Goal: Information Seeking & Learning: Check status

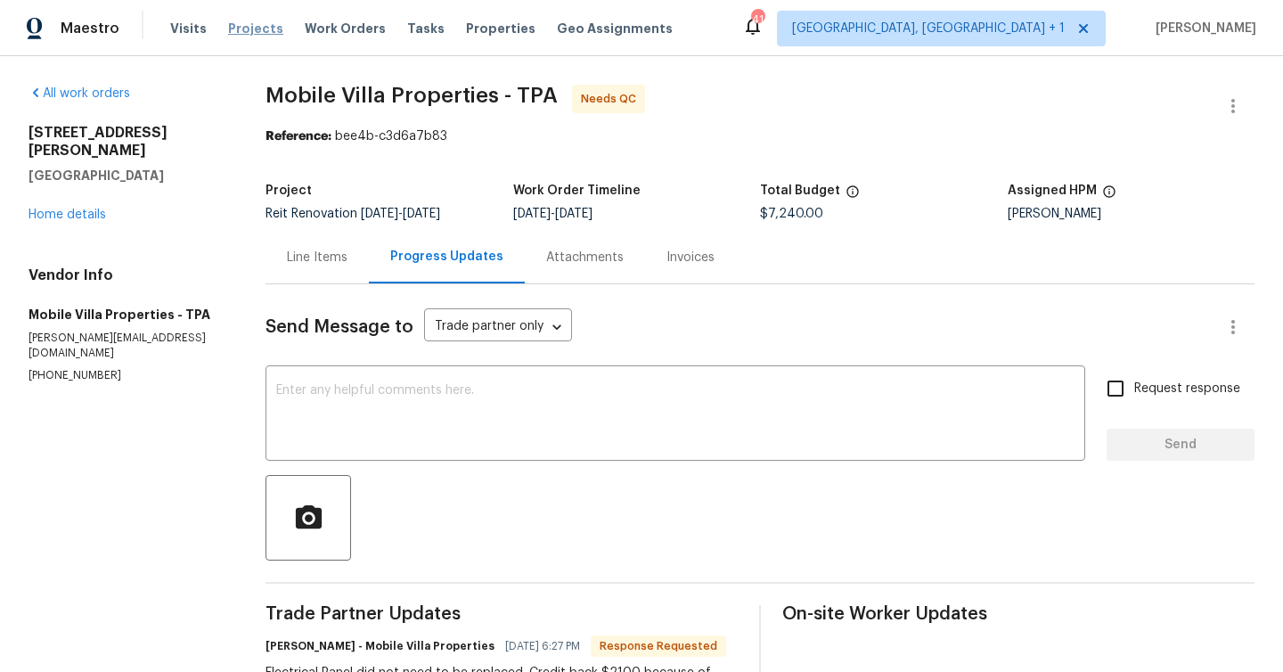
click at [249, 29] on span "Projects" at bounding box center [255, 29] width 55 height 18
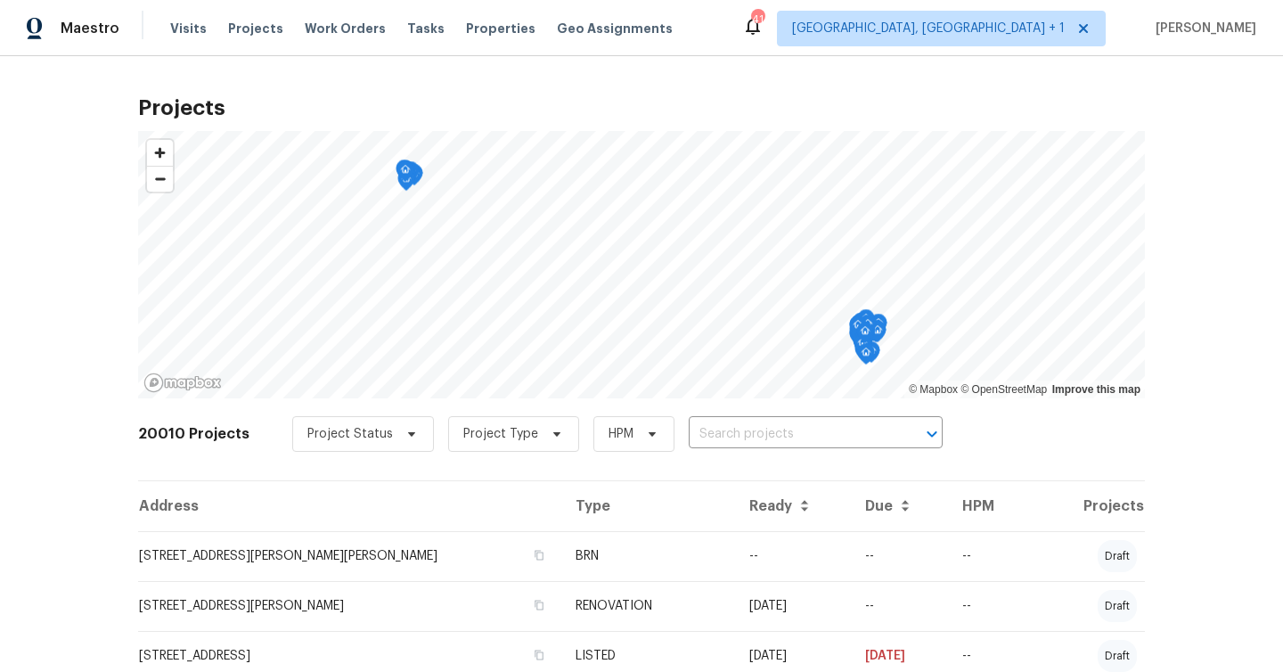
click at [494, 37] on div "Visits Projects Work Orders Tasks Properties Geo Assignments" at bounding box center [432, 29] width 524 height 36
click at [491, 30] on span "Properties" at bounding box center [500, 29] width 69 height 18
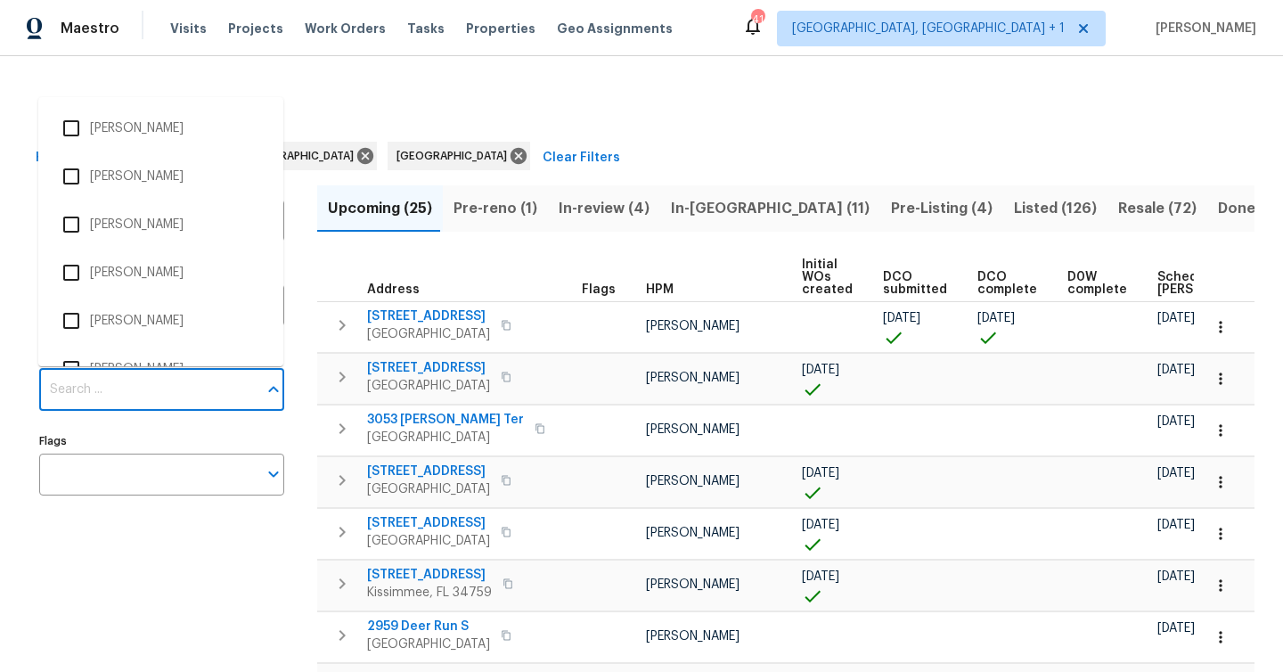
click at [105, 393] on input "Individuals" at bounding box center [148, 390] width 218 height 42
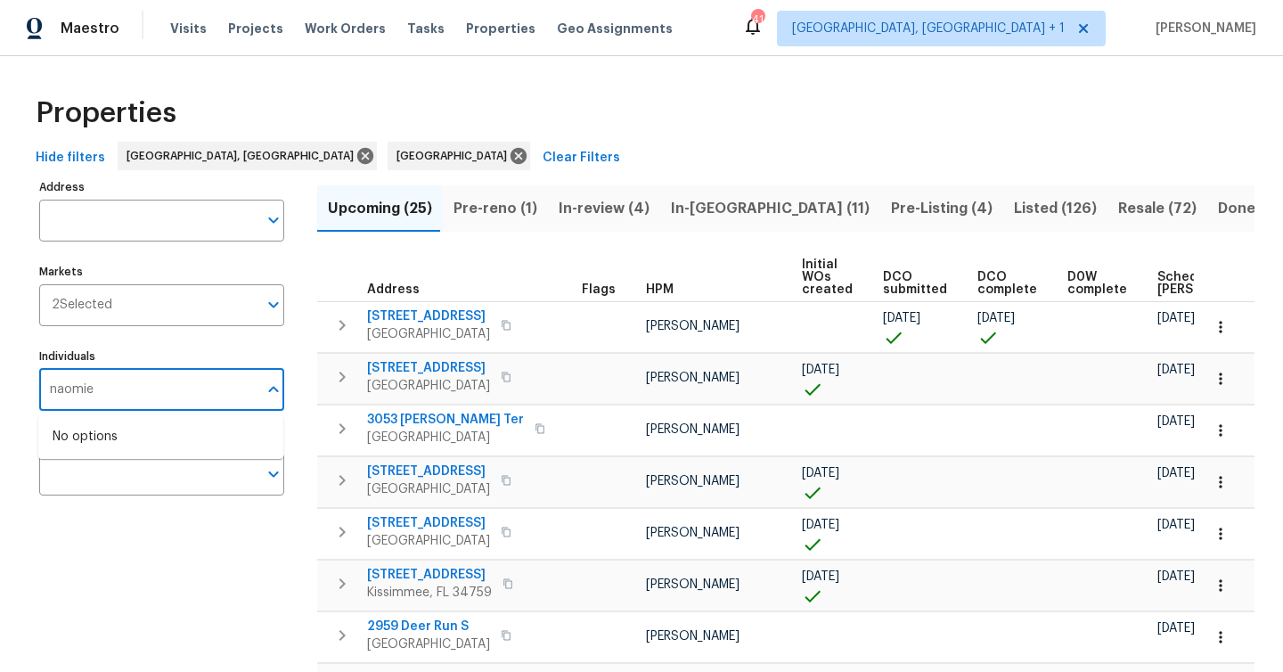
type input "naomi"
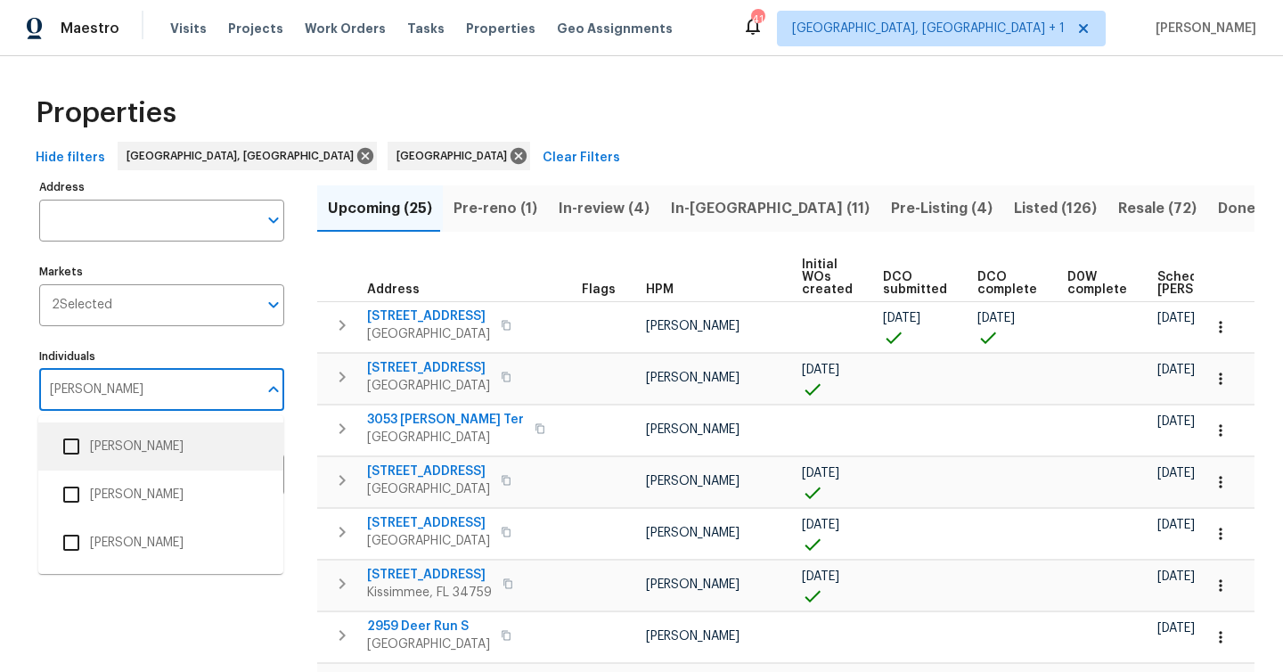
click at [119, 435] on li "Naomi Ferreira" at bounding box center [161, 446] width 216 height 37
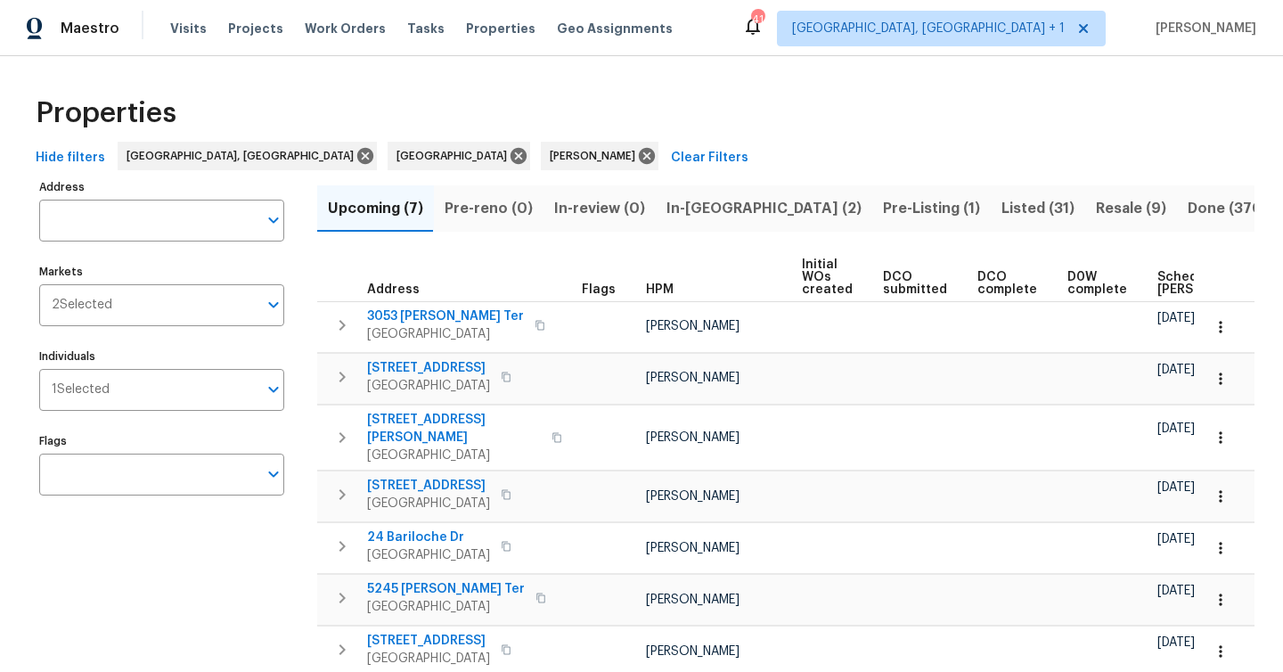
click at [707, 180] on div "Upcoming (7) Pre-reno (0) In-review (0) In-reno (2) Pre-Listing (1) Listed (31)…" at bounding box center [785, 448] width 937 height 546
click at [689, 217] on span "In-[GEOGRAPHIC_DATA] (2)" at bounding box center [763, 208] width 195 height 25
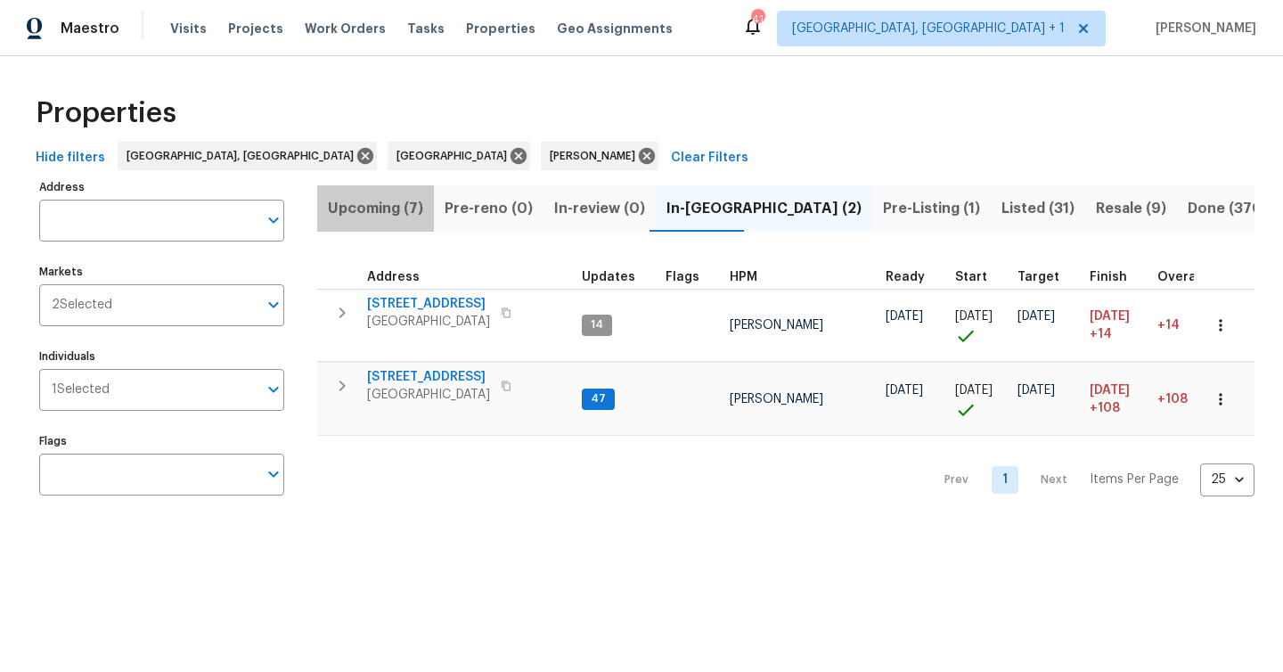
click at [400, 216] on span "Upcoming (7)" at bounding box center [375, 208] width 95 height 25
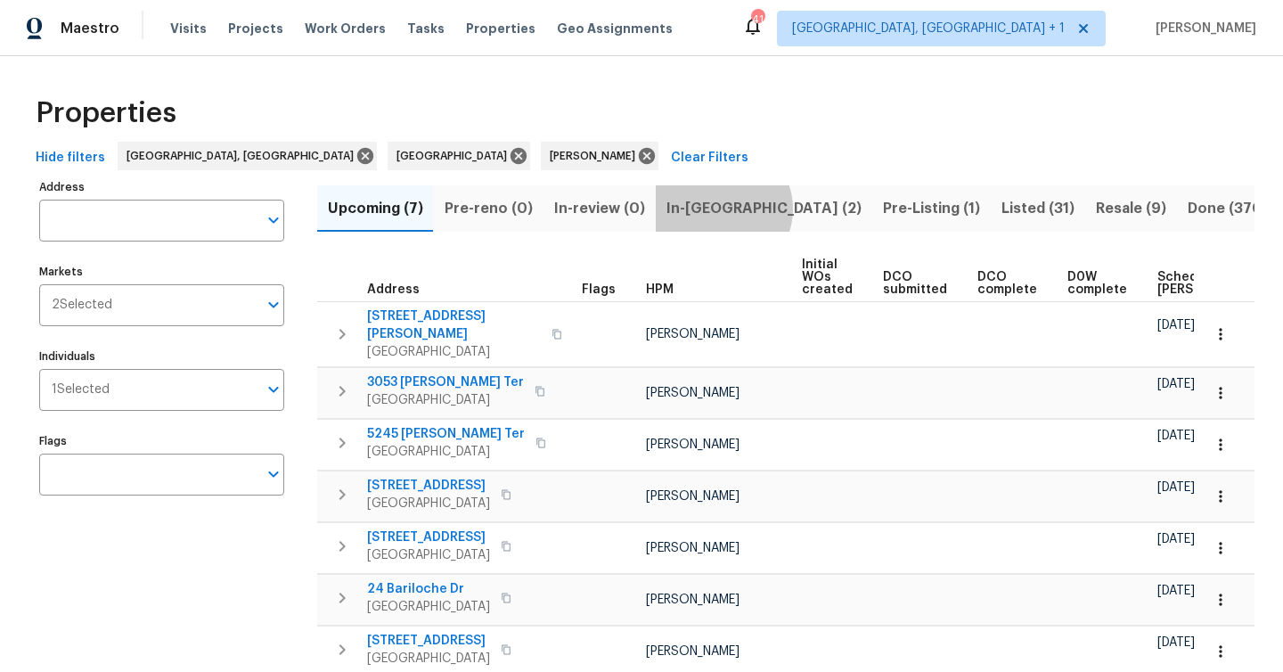
click at [715, 208] on span "In-[GEOGRAPHIC_DATA] (2)" at bounding box center [763, 208] width 195 height 25
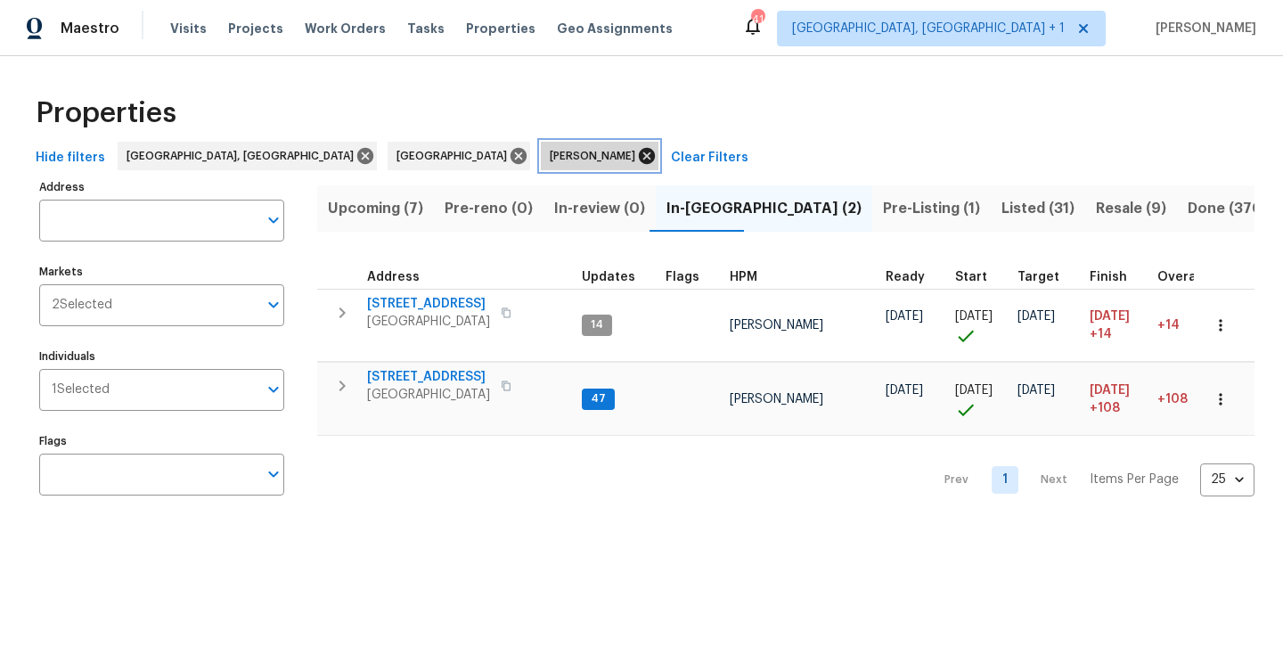
click at [639, 159] on icon at bounding box center [647, 156] width 16 height 16
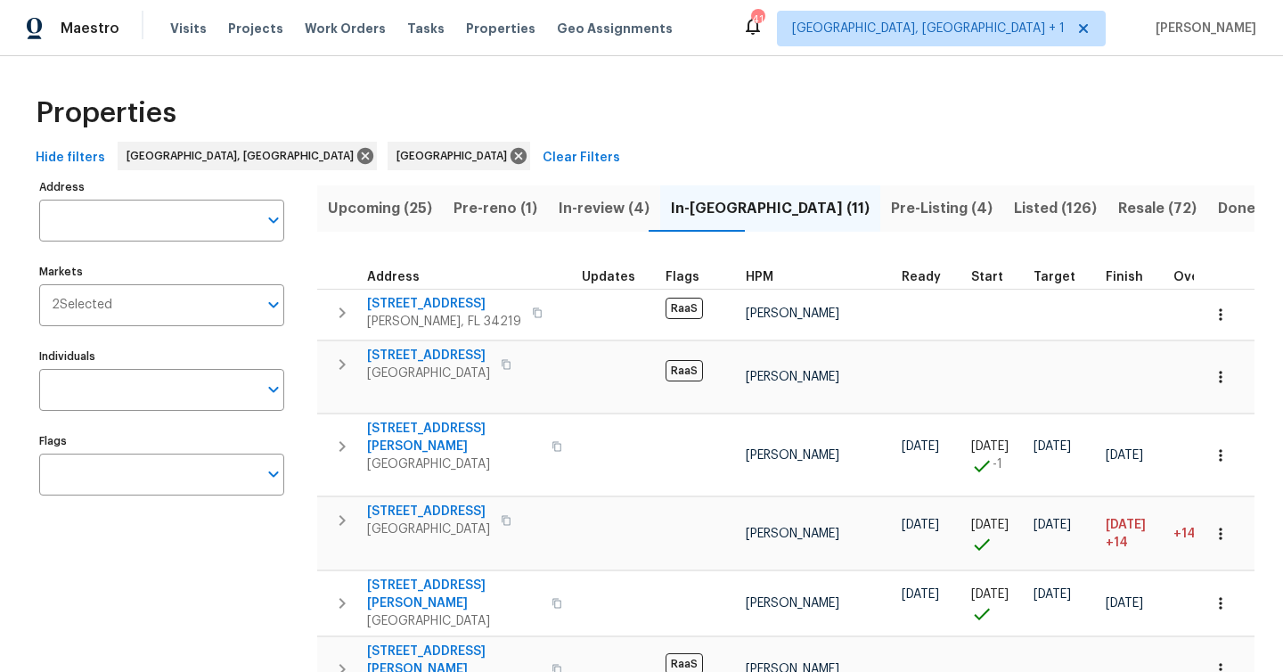
click at [112, 415] on div "Address Address Markets 2 Selected Markets Individuals Individuals Flags Flags" at bounding box center [172, 648] width 267 height 946
click at [118, 400] on input "Individuals" at bounding box center [148, 390] width 218 height 42
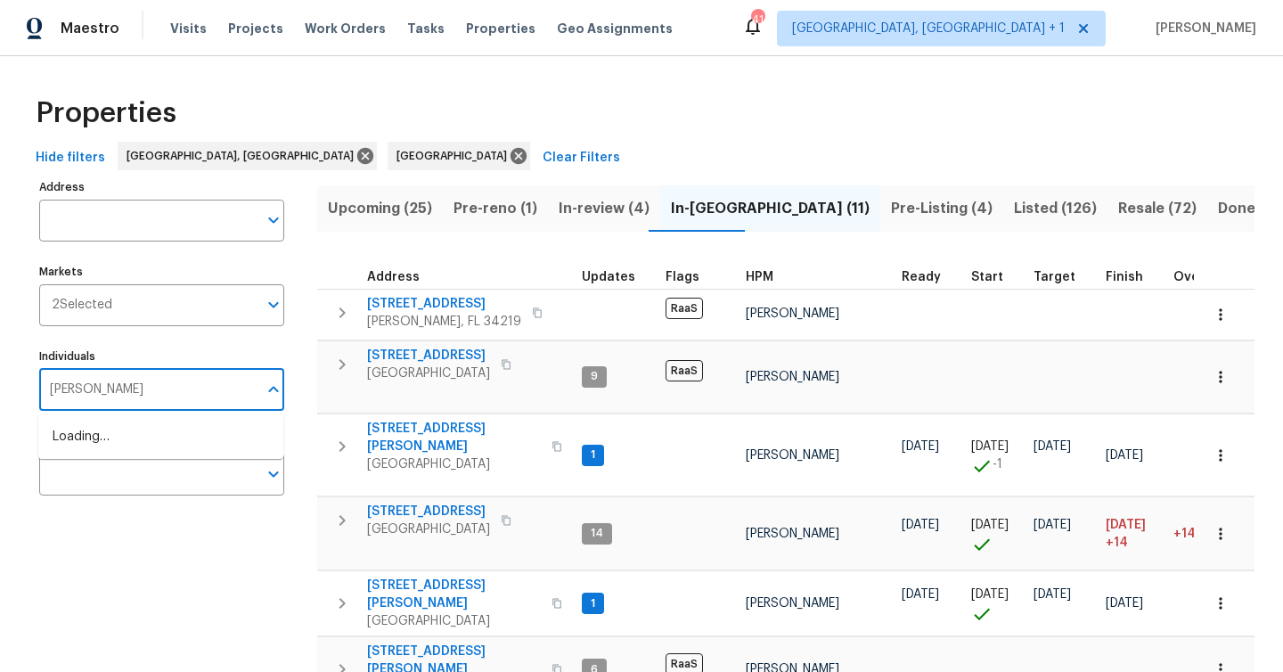
type input "bobby"
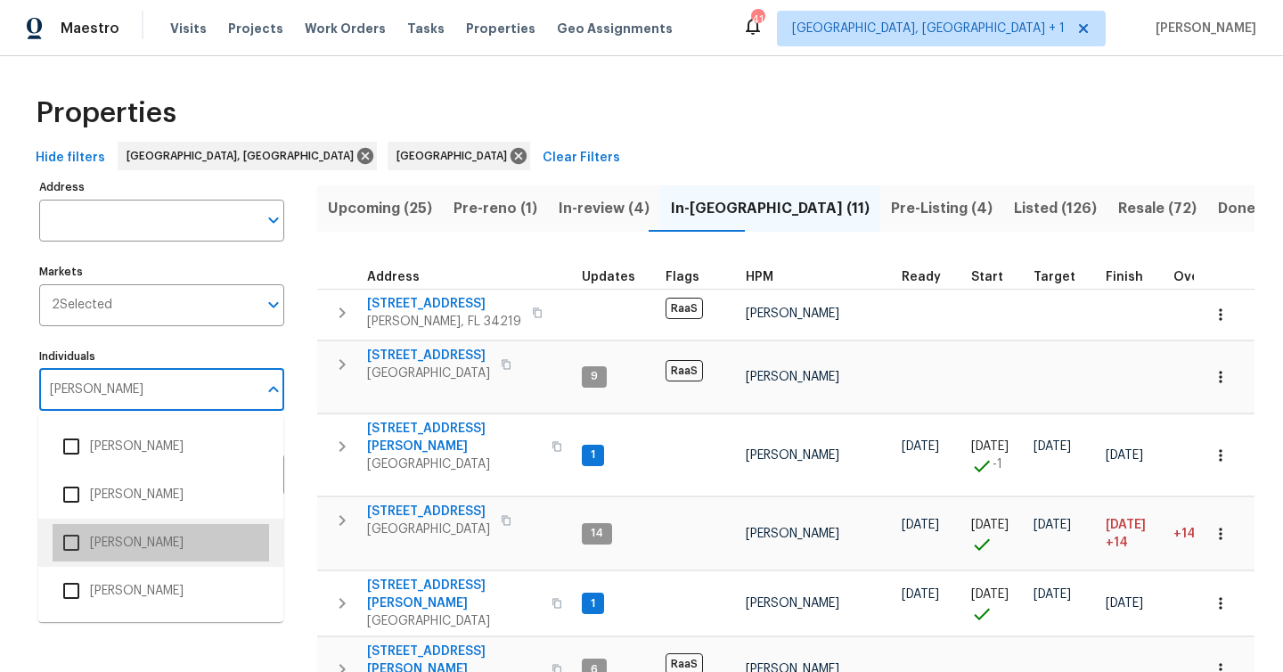
click at [95, 537] on li "Bobby Fortin" at bounding box center [161, 542] width 216 height 37
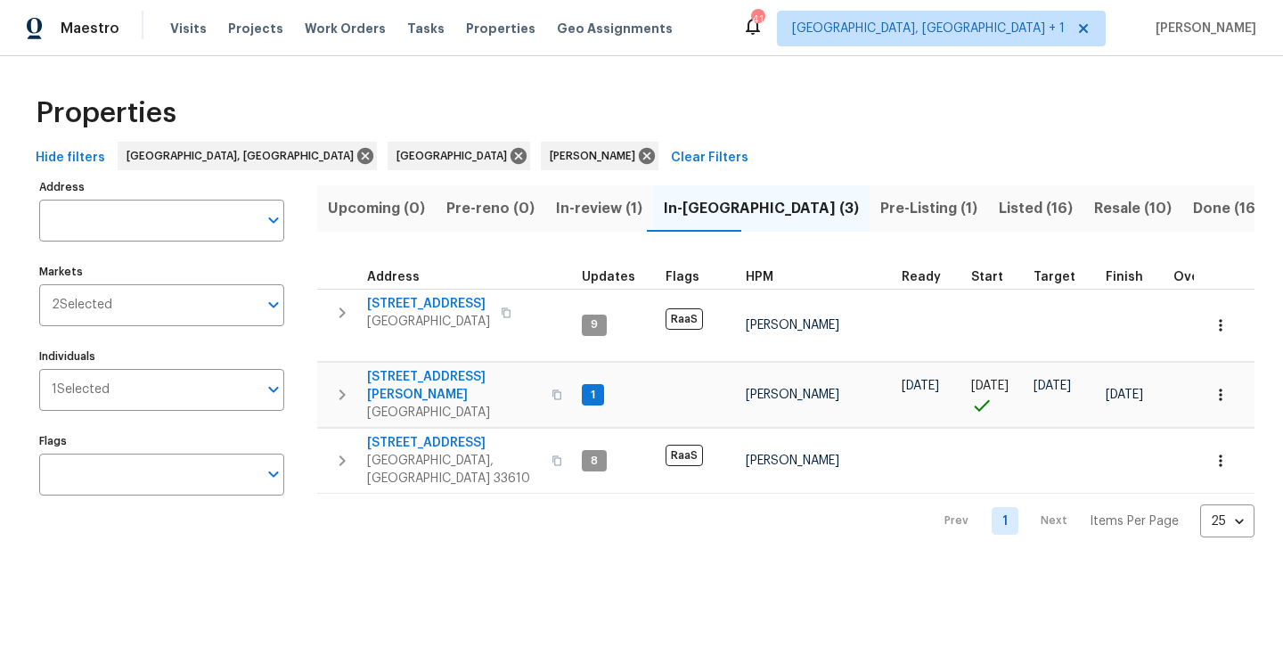
click at [411, 210] on span "Upcoming (0)" at bounding box center [376, 208] width 97 height 25
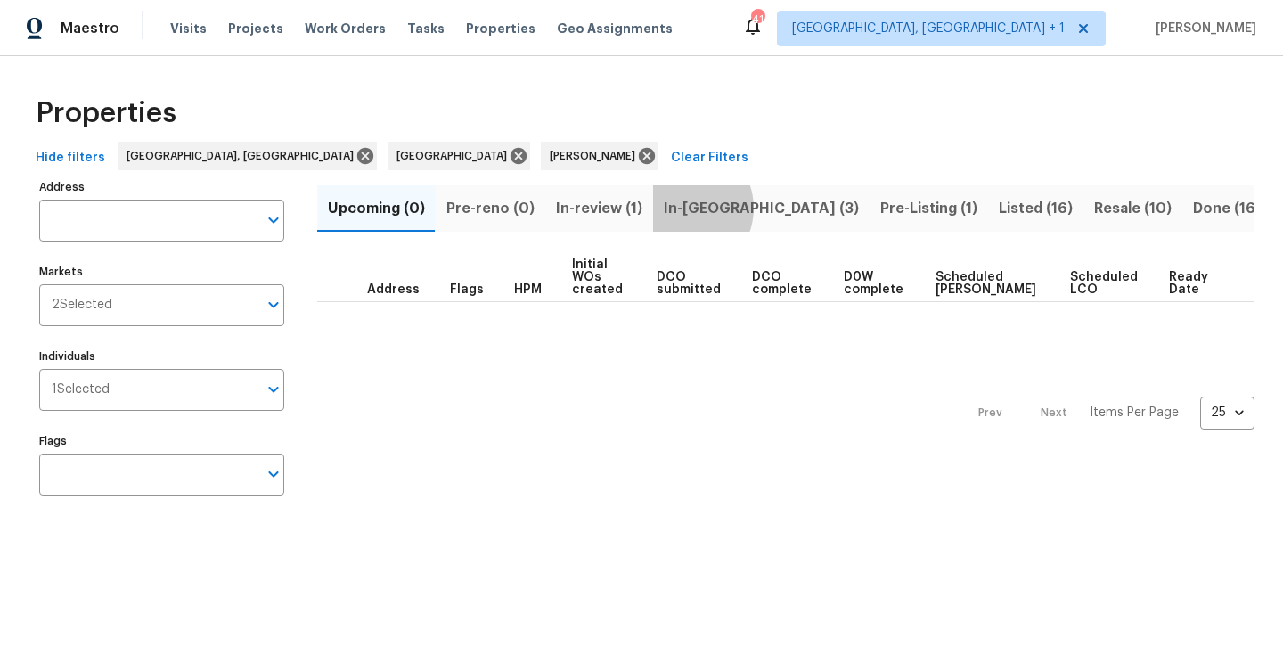
click at [676, 208] on span "In-reno (3)" at bounding box center [761, 208] width 195 height 25
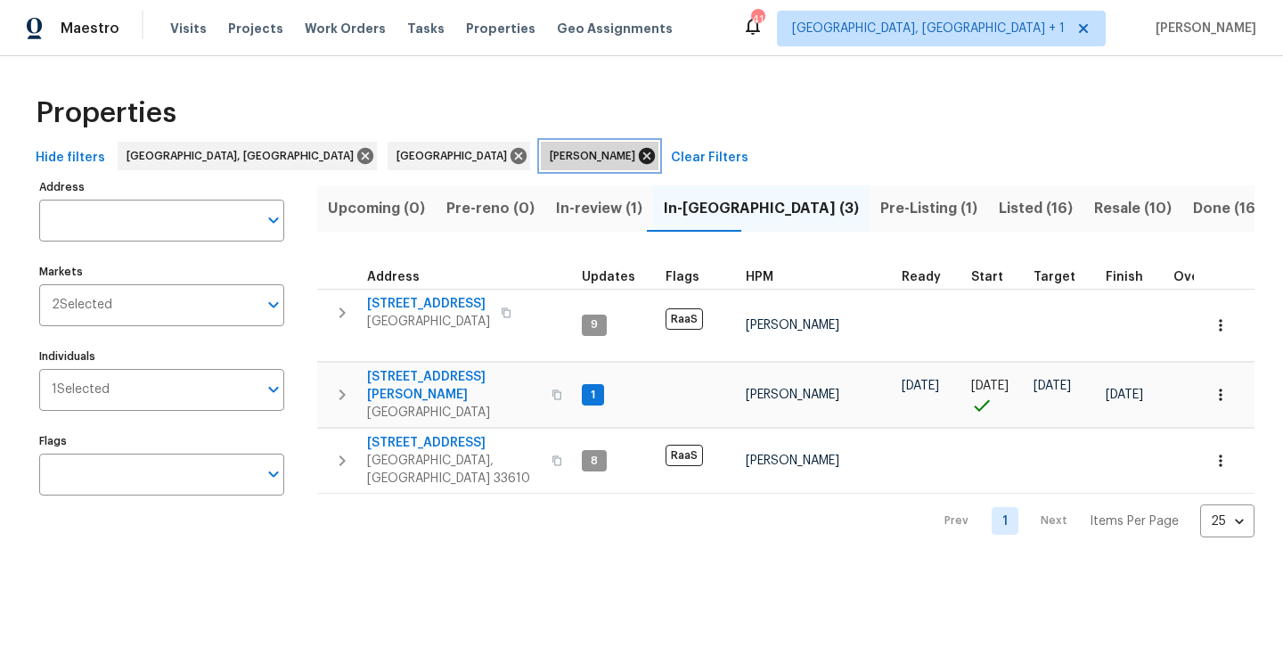
click at [639, 155] on icon at bounding box center [647, 156] width 16 height 16
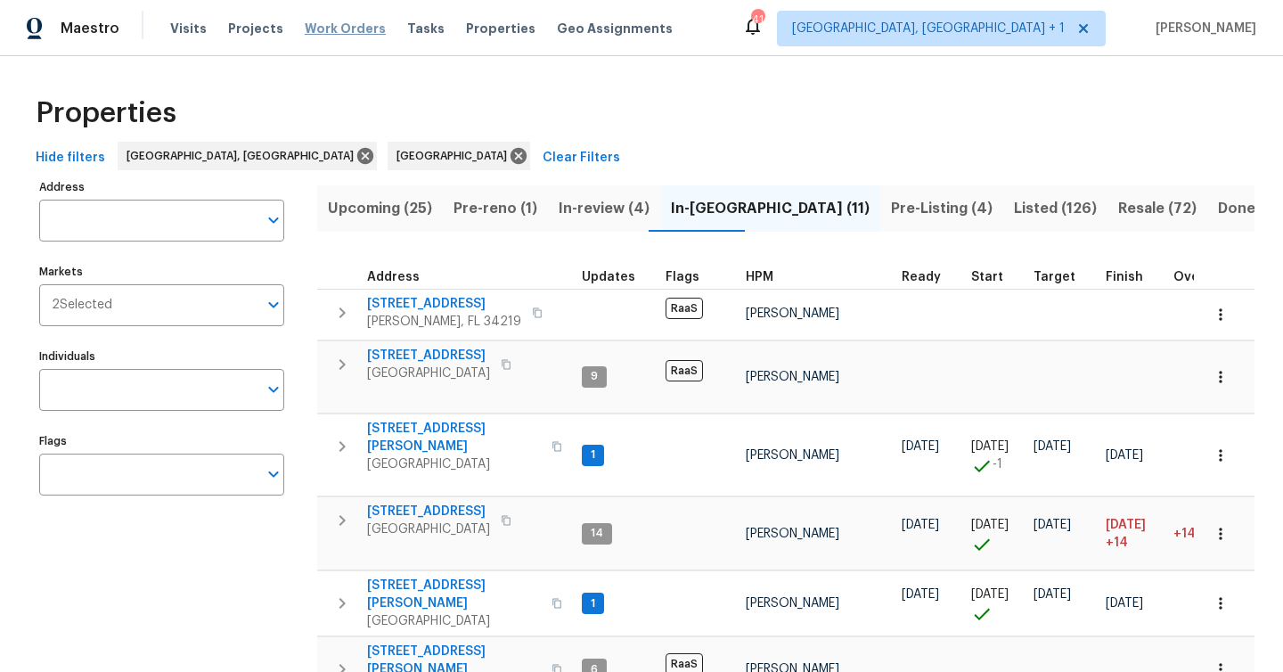
click at [339, 30] on span "Work Orders" at bounding box center [345, 29] width 81 height 18
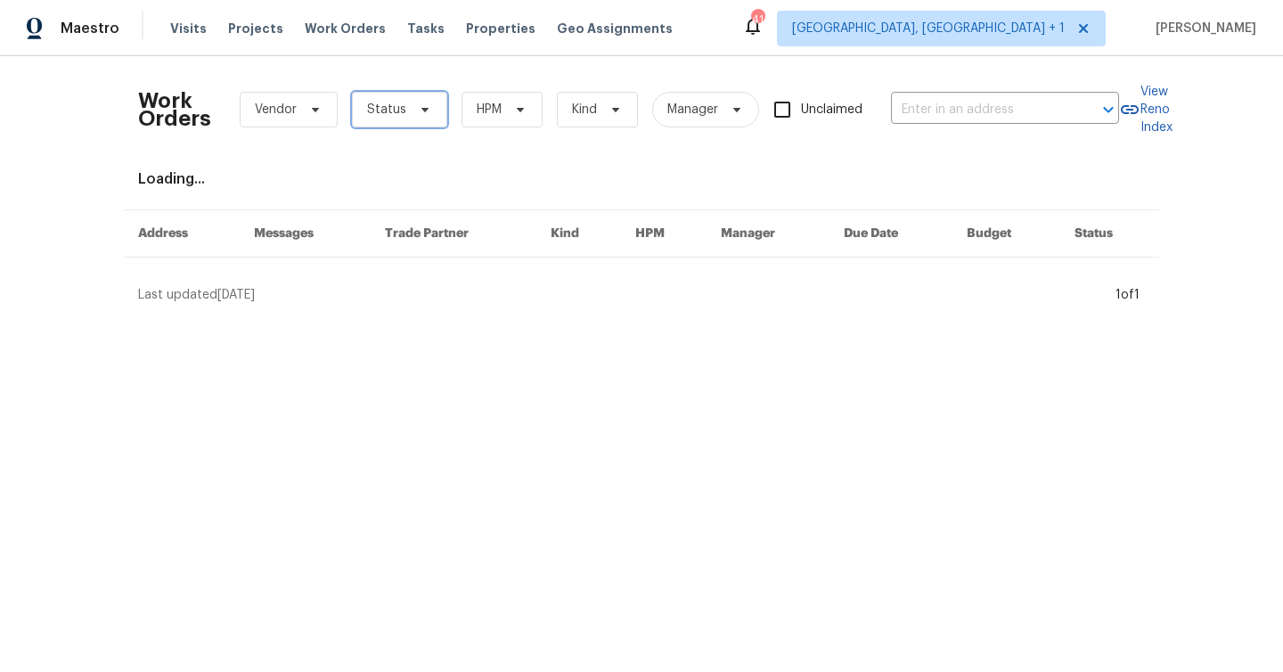
click at [405, 115] on span "Status" at bounding box center [399, 110] width 95 height 36
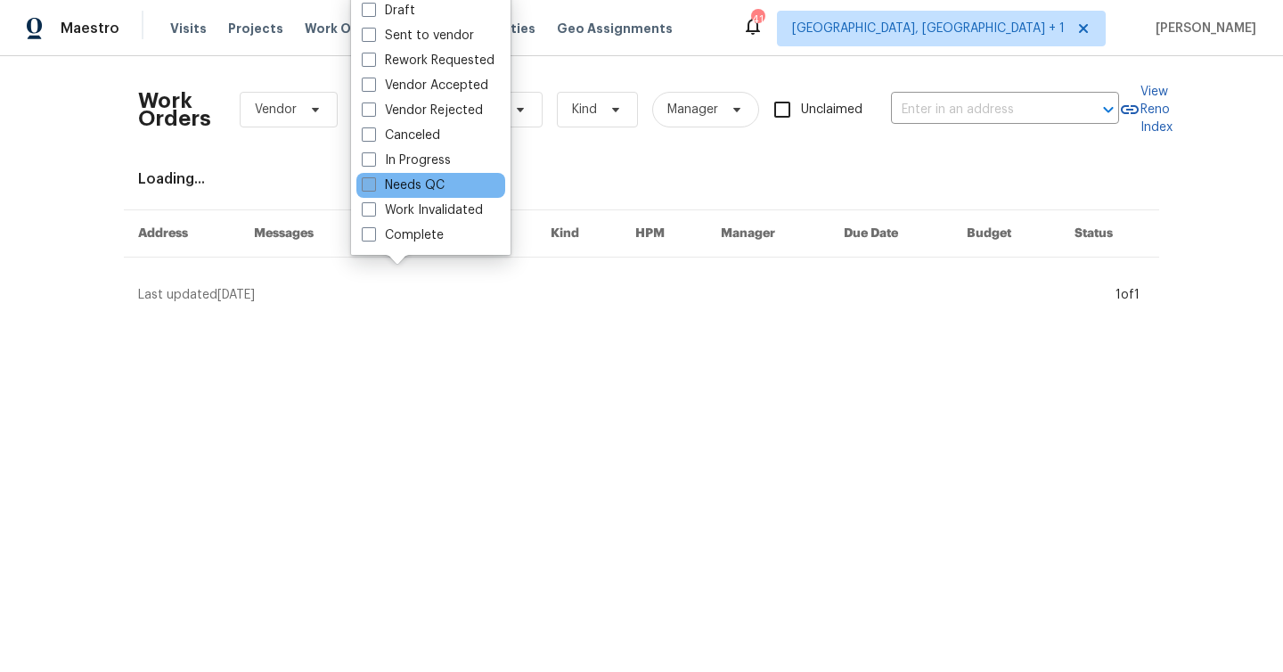
click at [421, 188] on label "Needs QC" at bounding box center [403, 185] width 83 height 18
click at [373, 188] on input "Needs QC" at bounding box center [368, 182] width 12 height 12
checkbox input "true"
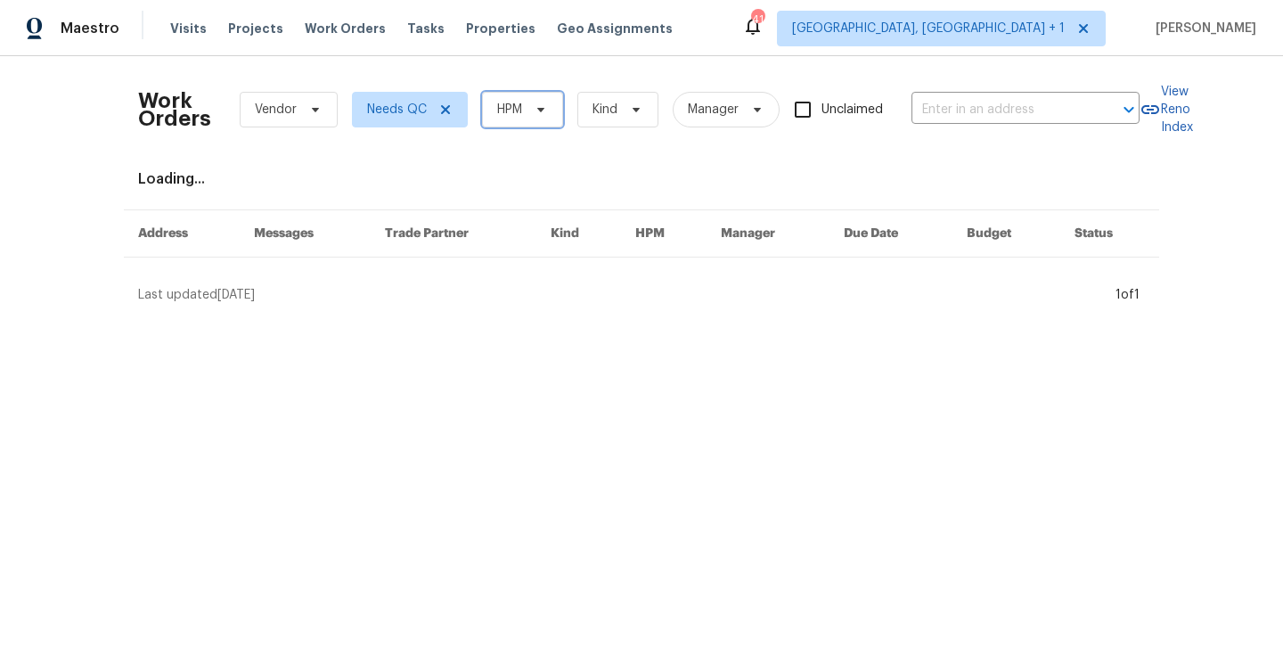
click at [519, 117] on span "HPM" at bounding box center [509, 110] width 25 height 18
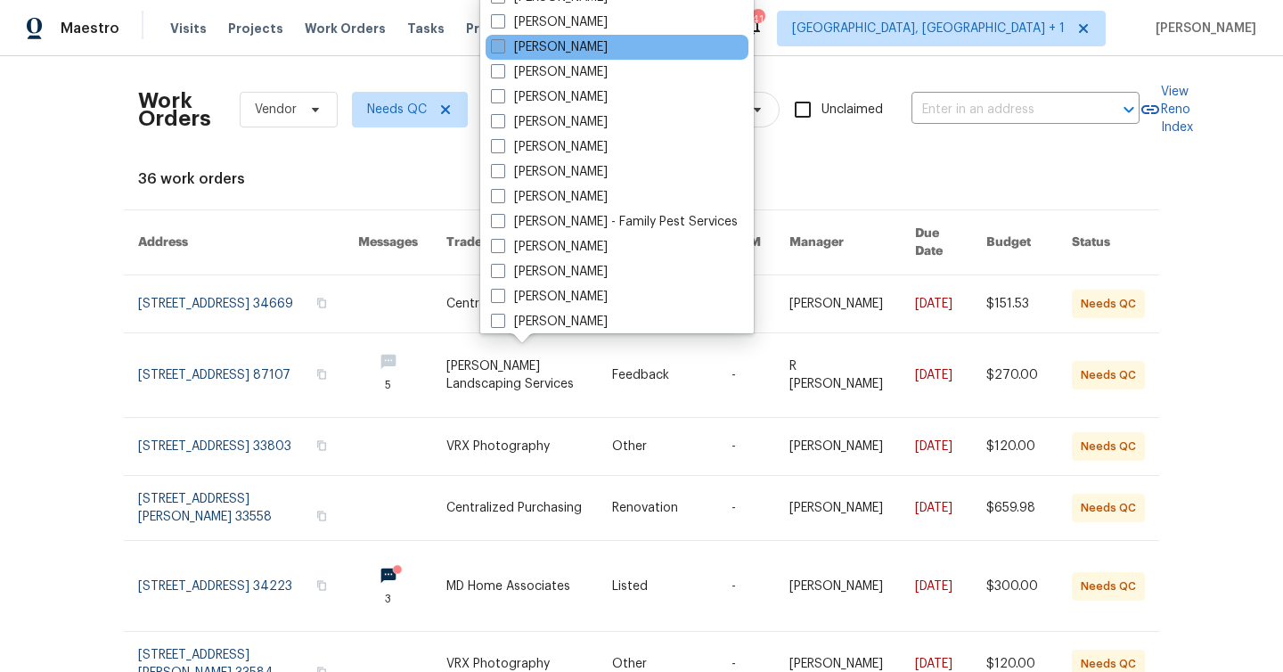
scroll to position [256, 0]
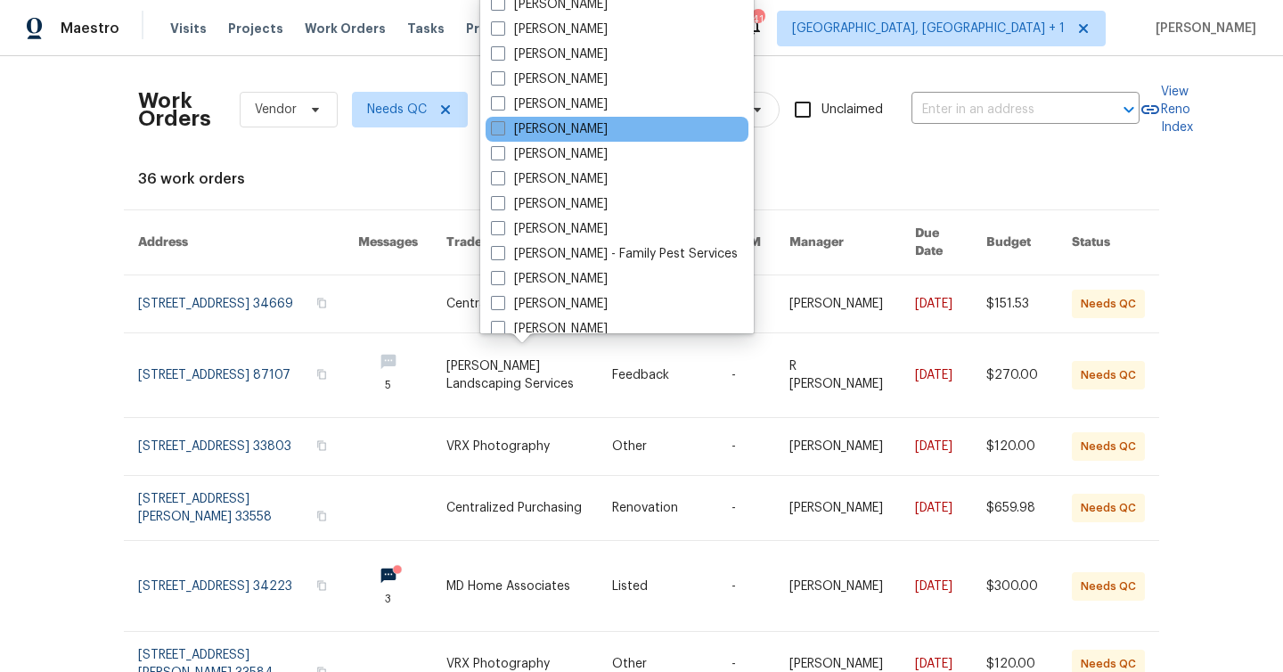
click at [558, 128] on label "[PERSON_NAME]" at bounding box center [549, 129] width 117 height 18
click at [502, 128] on input "[PERSON_NAME]" at bounding box center [497, 126] width 12 height 12
checkbox input "true"
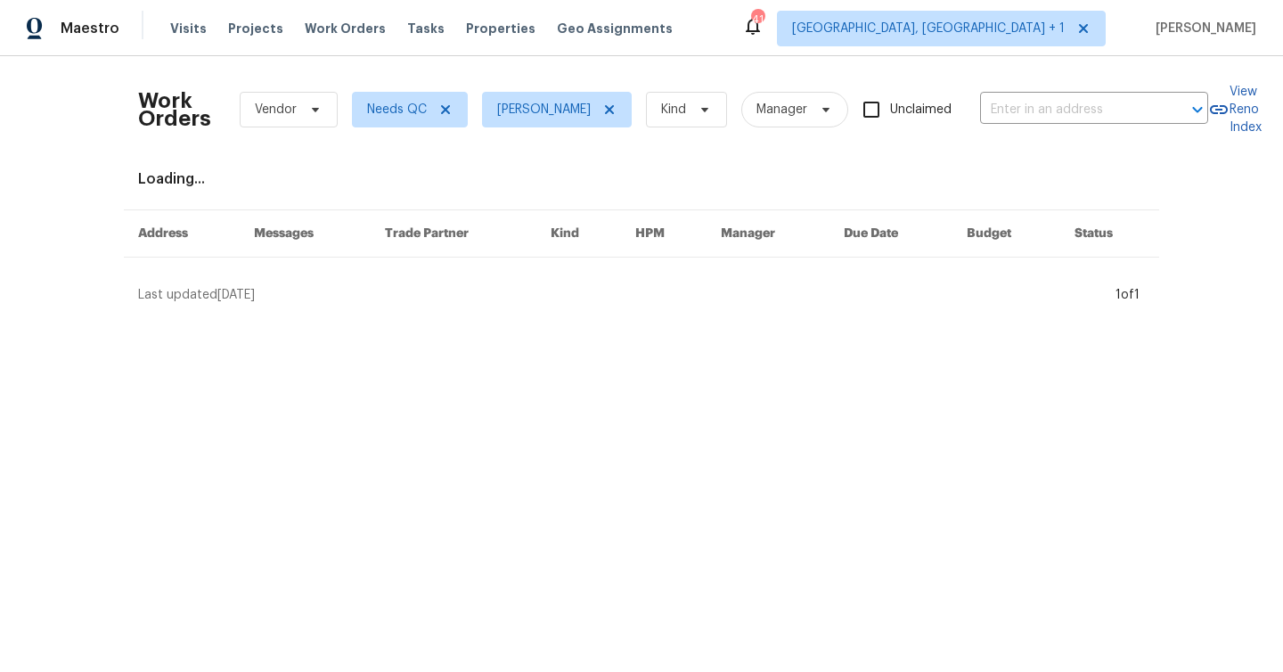
click at [50, 155] on div "Work Orders Vendor Needs QC Mat Smith Kind Manager Unclaimed ​ View Reno Index …" at bounding box center [641, 187] width 1283 height 262
click at [337, 168] on div "Work Orders Vendor Needs QC Mat Smith Kind Manager Unclaimed ​ View Reno Index …" at bounding box center [641, 186] width 1007 height 233
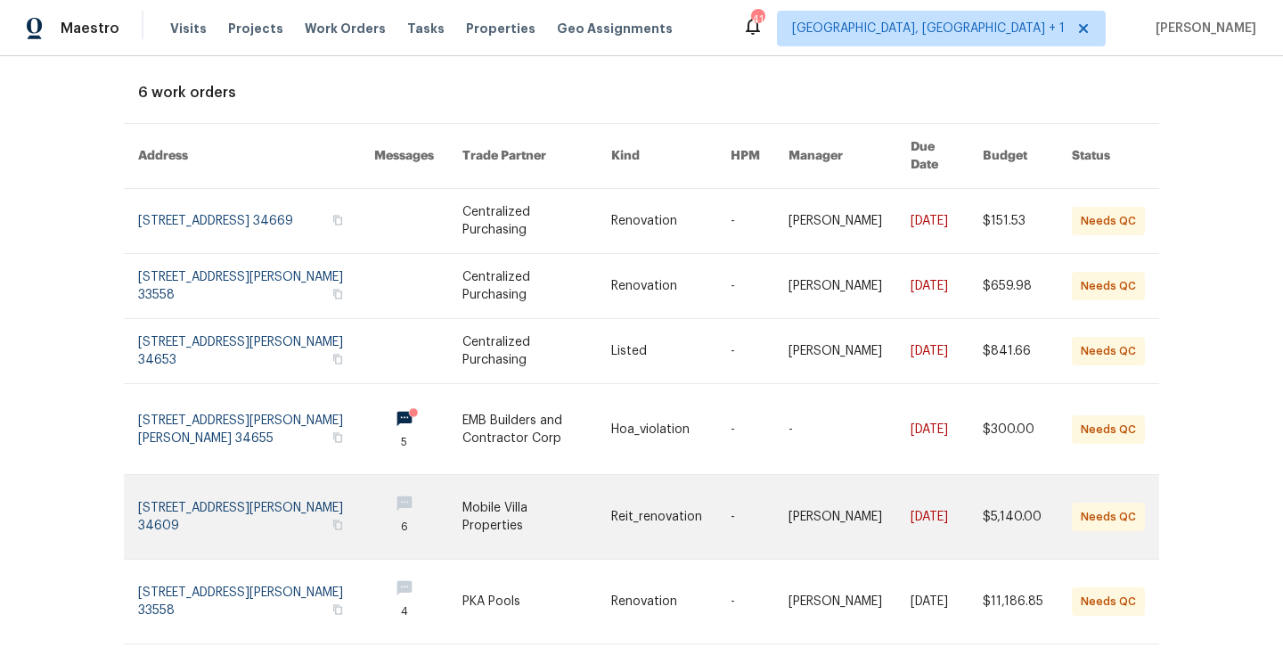
scroll to position [100, 0]
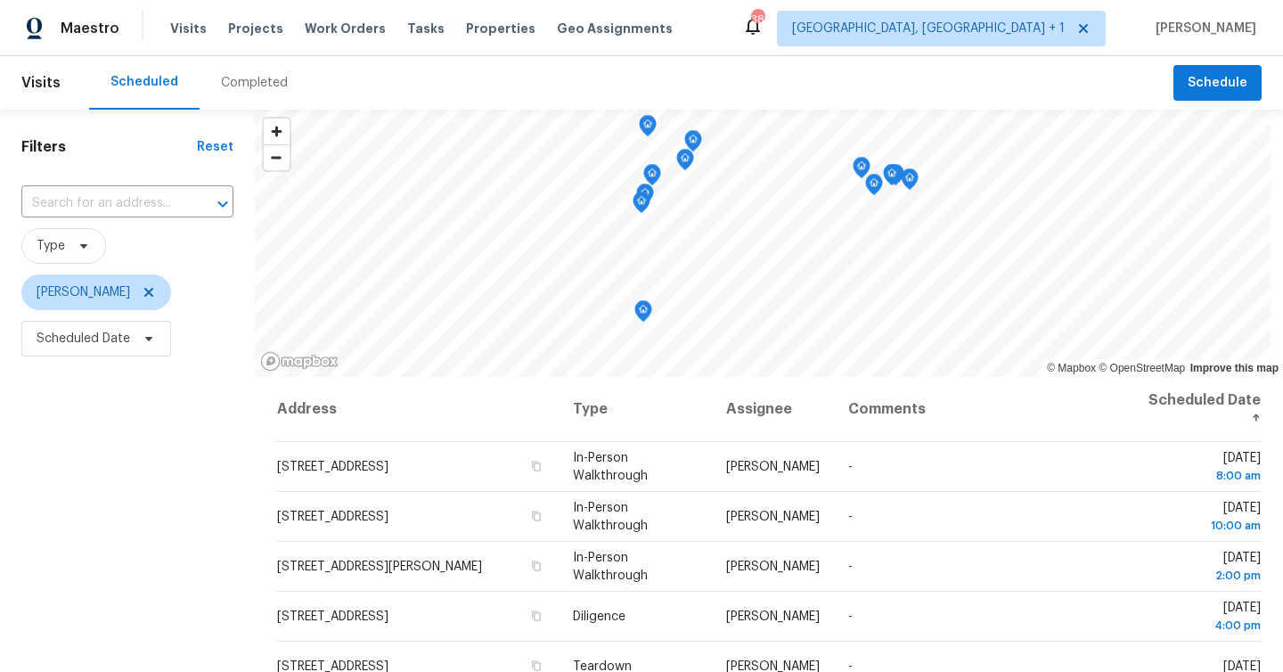
scroll to position [135, 0]
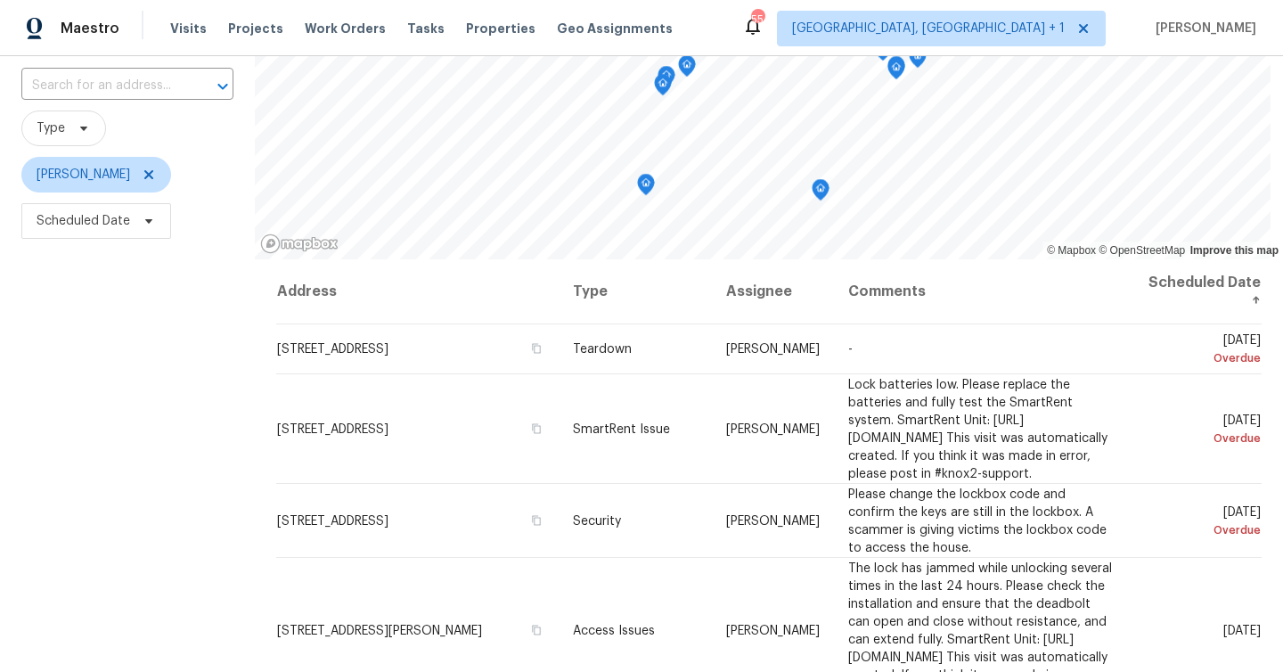
scroll to position [242, 0]
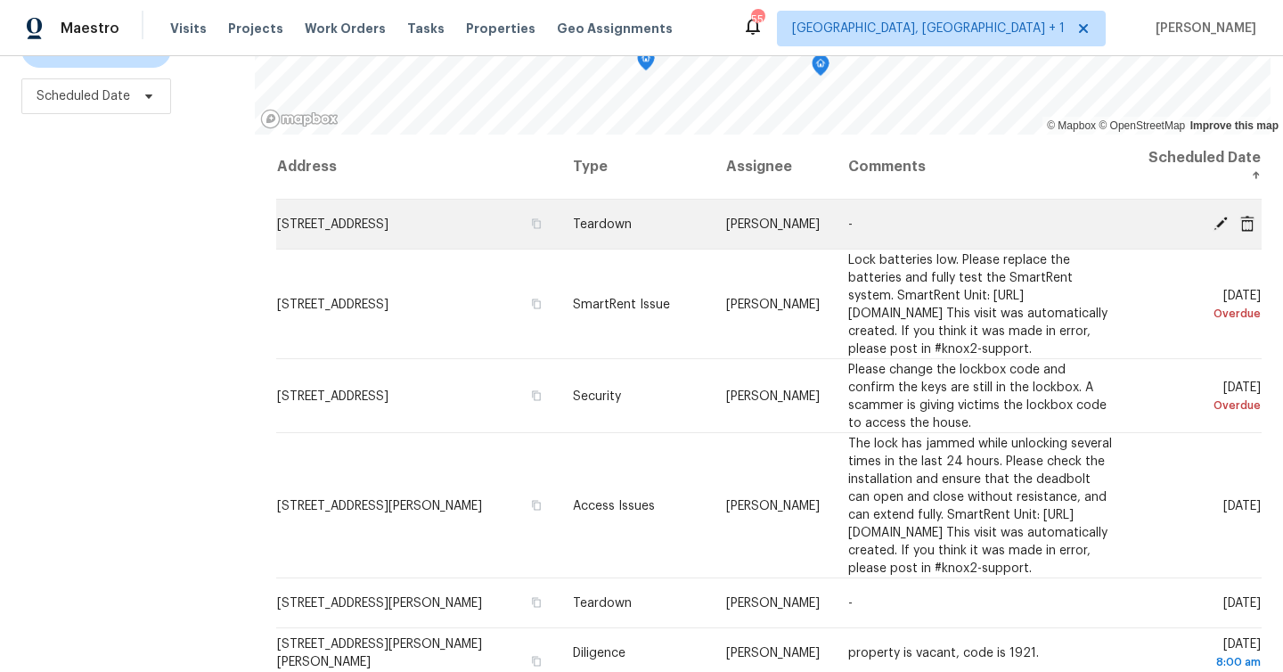
click at [1219, 222] on icon at bounding box center [1220, 223] width 14 height 14
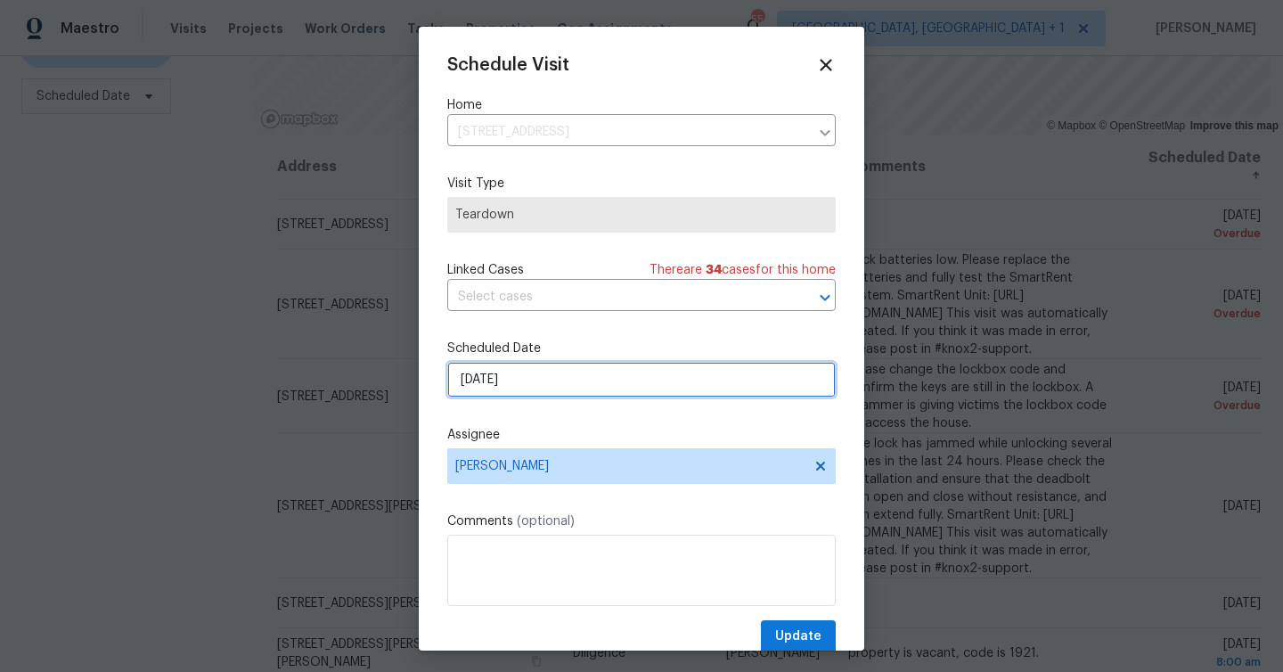
click at [580, 374] on input "9/26/2025" at bounding box center [641, 380] width 388 height 36
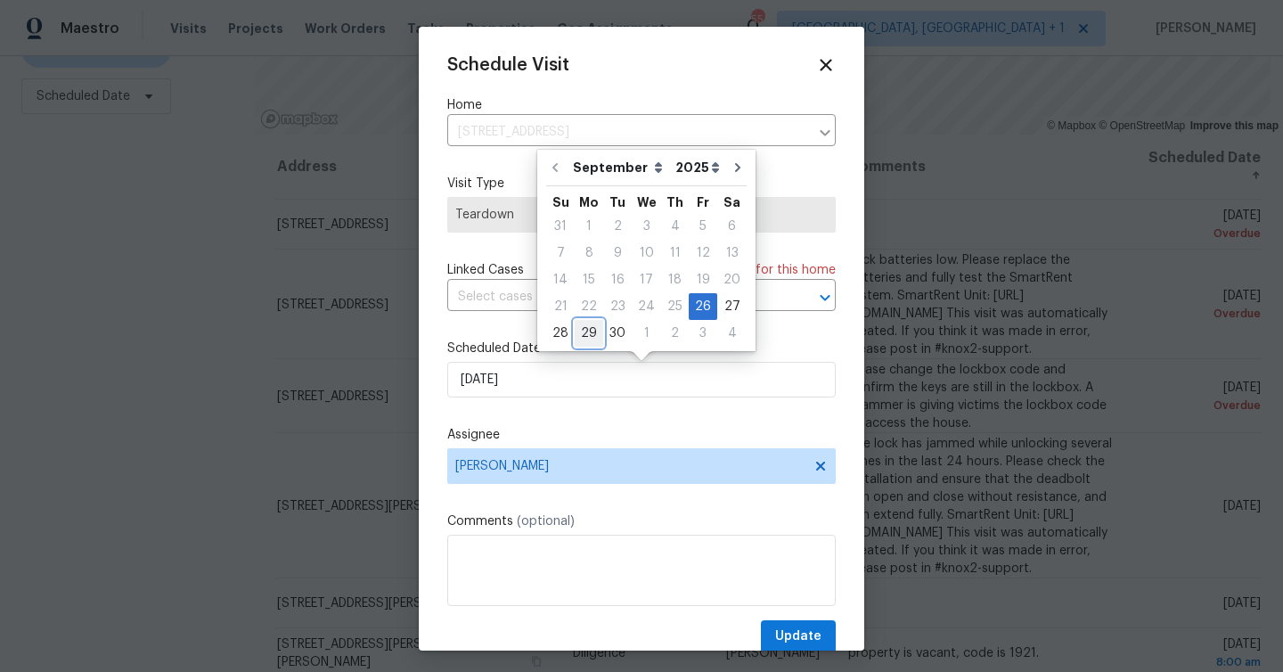
click at [578, 335] on div "29" at bounding box center [589, 333] width 29 height 25
type input "9/29/2025"
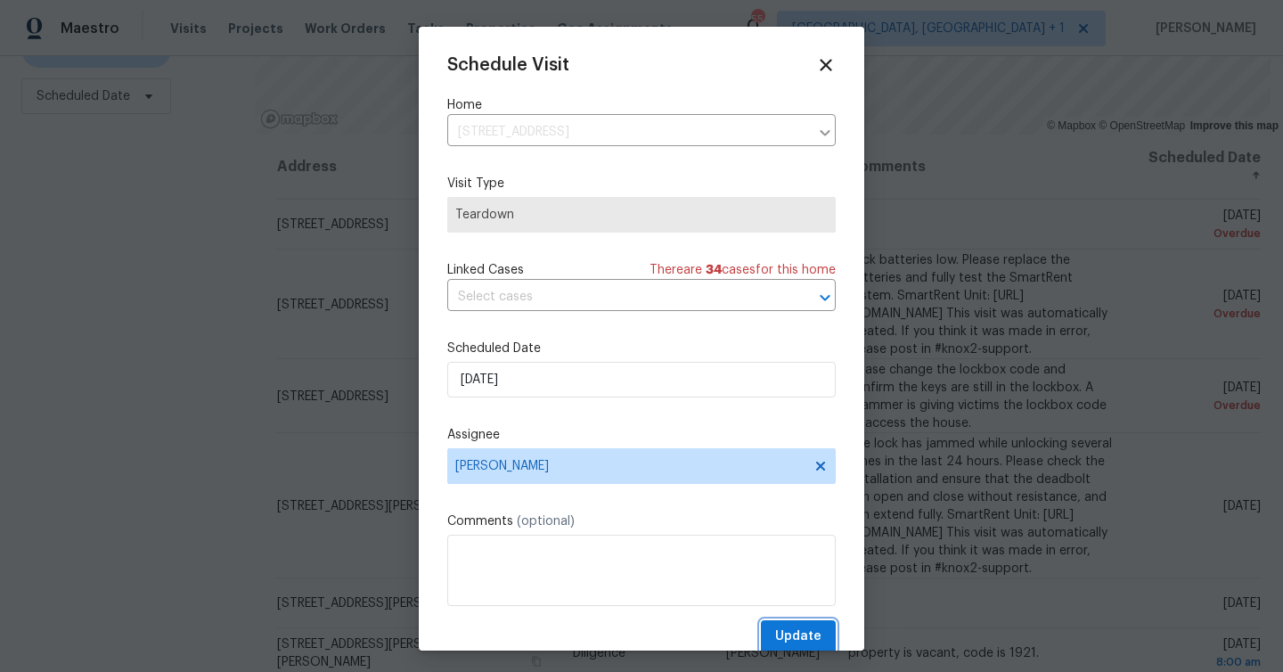
click at [788, 644] on span "Update" at bounding box center [798, 636] width 46 height 22
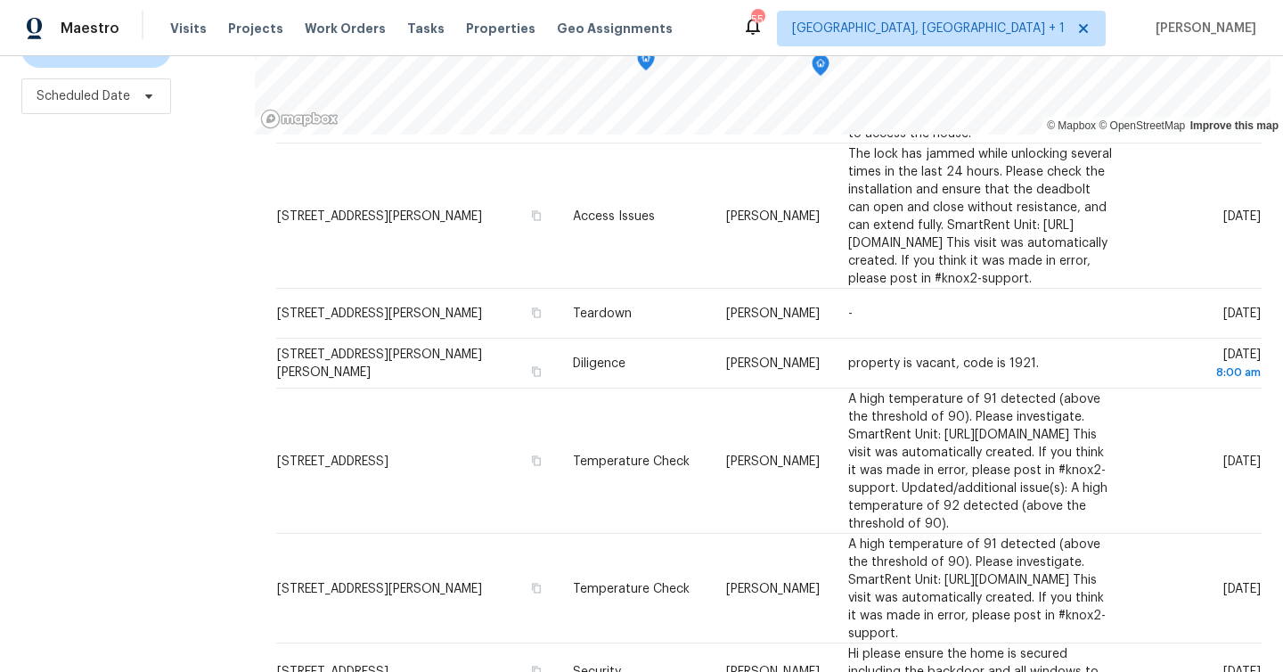
scroll to position [175, 0]
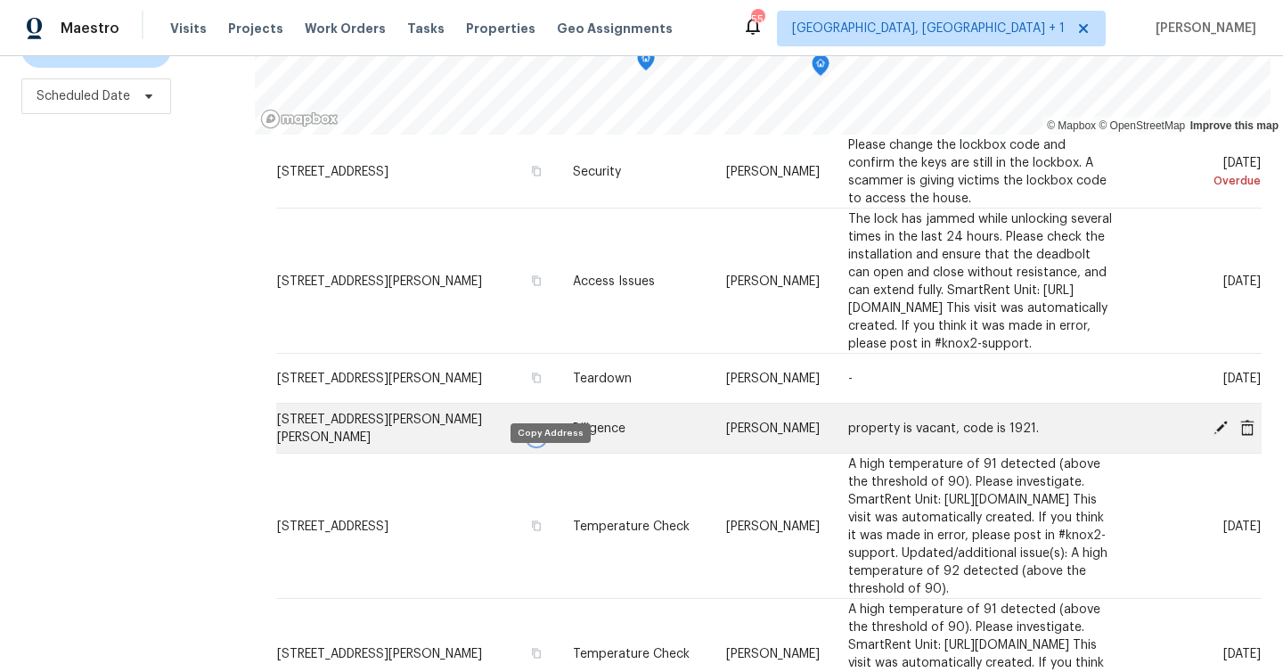
click at [541, 441] on icon "button" at bounding box center [536, 436] width 9 height 10
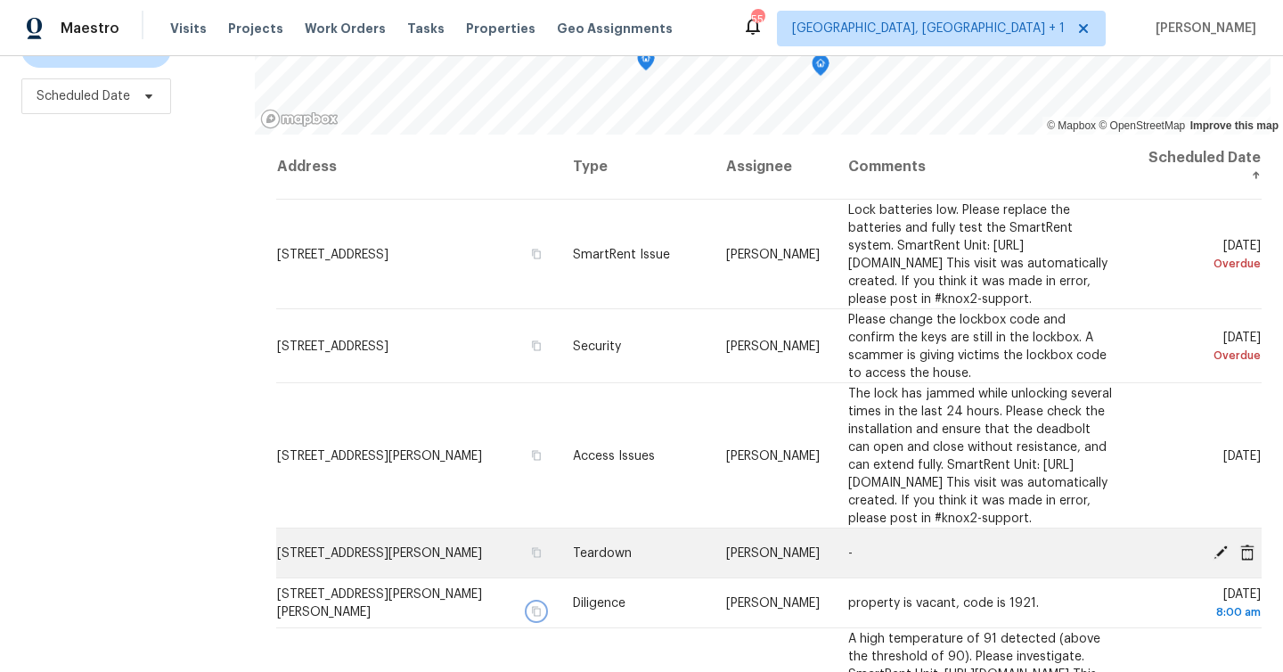
scroll to position [0, 0]
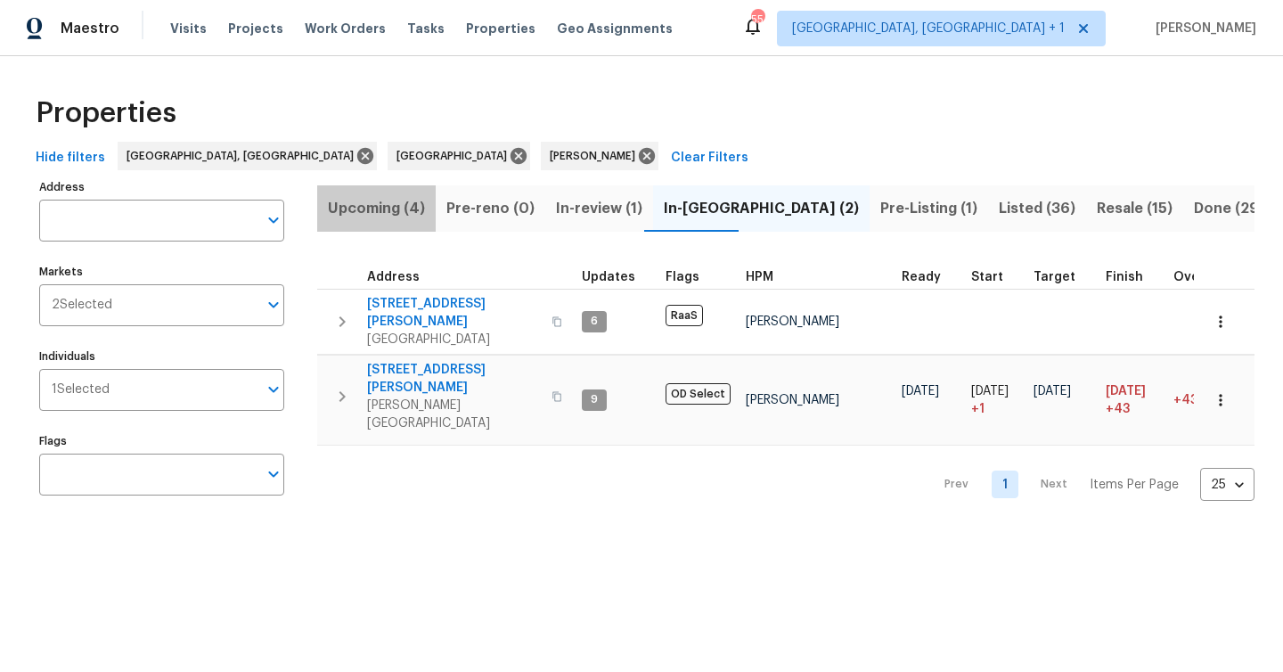
click at [399, 202] on span "Upcoming (4)" at bounding box center [376, 208] width 97 height 25
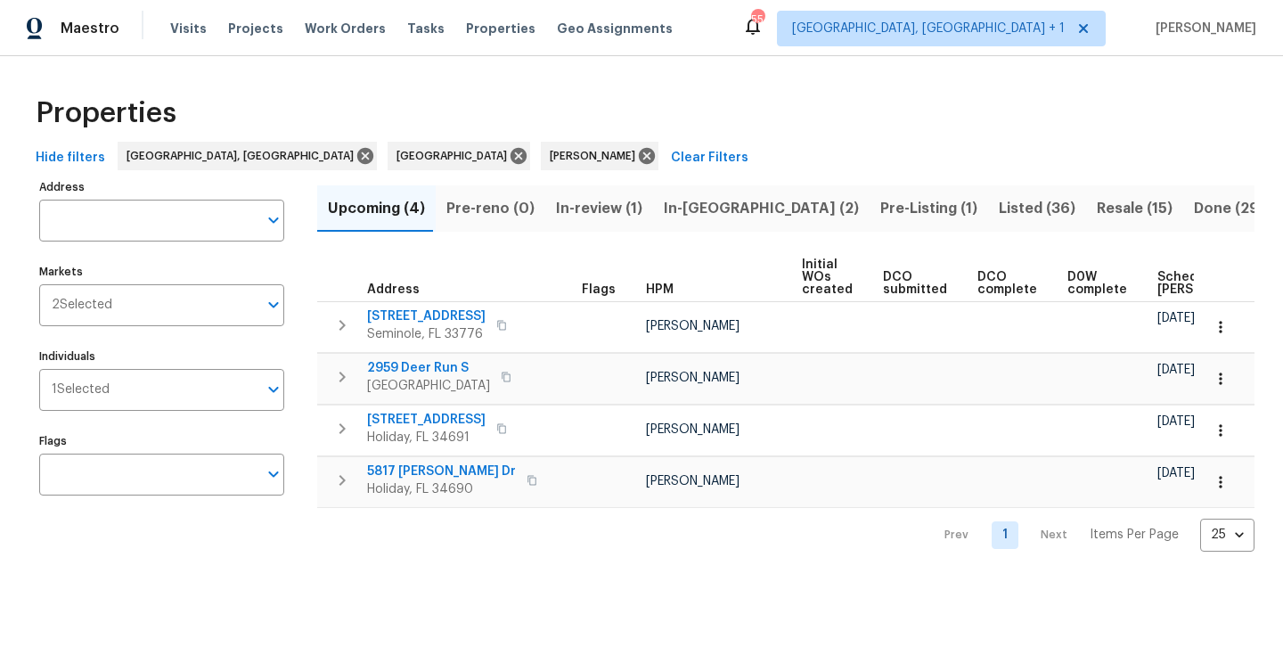
click at [626, 116] on div "Properties" at bounding box center [642, 113] width 1226 height 57
click at [600, 199] on span "In-review (1)" at bounding box center [599, 208] width 86 height 25
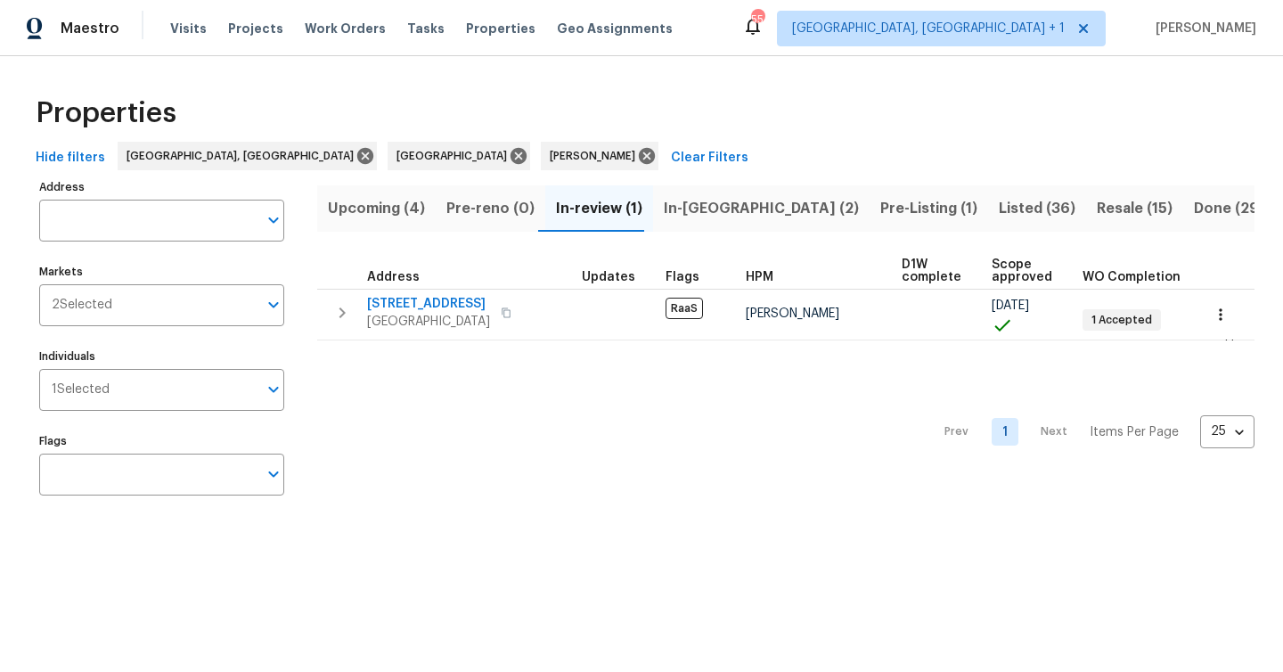
click at [711, 215] on span "In-[GEOGRAPHIC_DATA] (2)" at bounding box center [761, 208] width 195 height 25
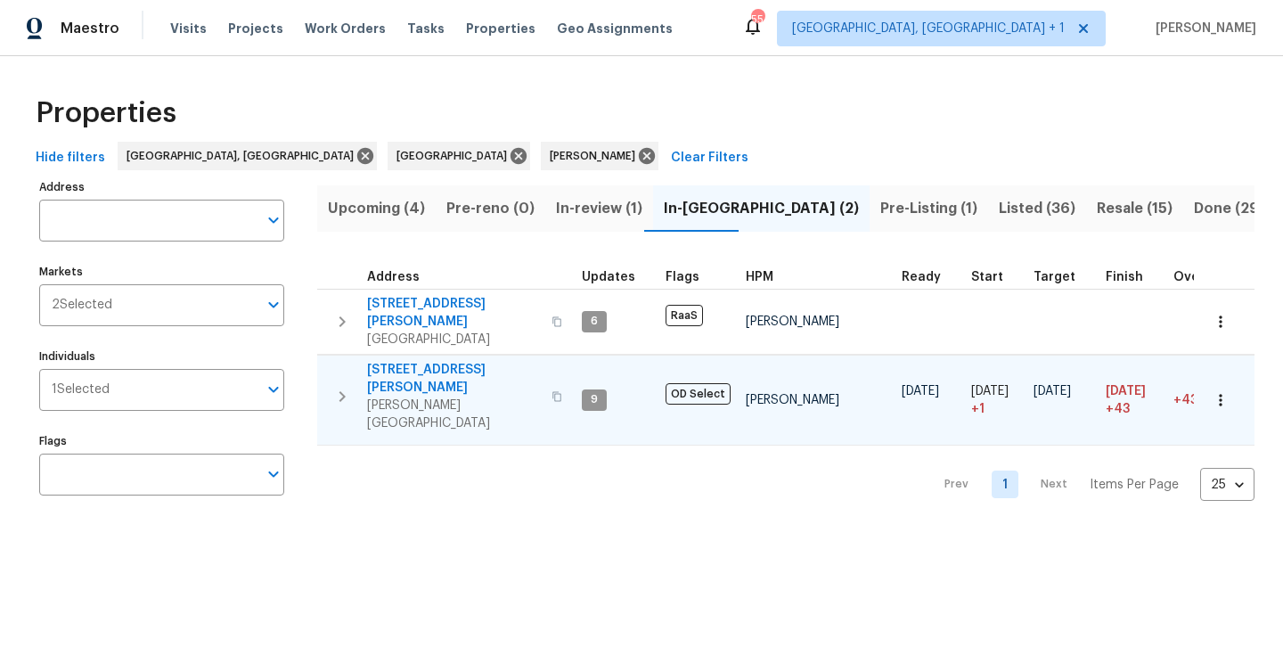
click at [456, 362] on span "[STREET_ADDRESS][PERSON_NAME]" at bounding box center [454, 379] width 174 height 36
